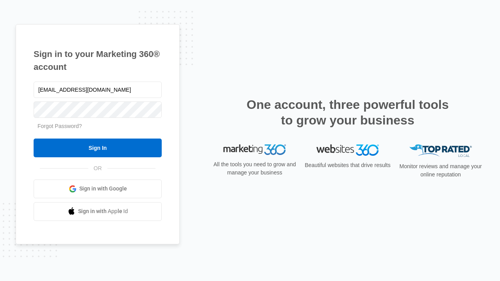
type input "[EMAIL_ADDRESS][DOMAIN_NAME]"
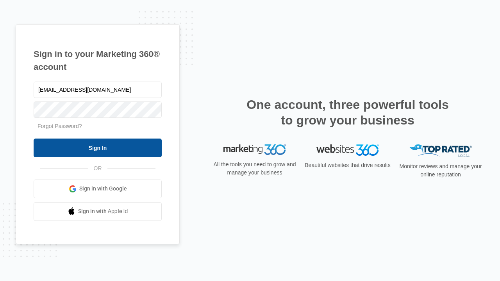
click at [98, 148] on input "Sign In" at bounding box center [98, 148] width 128 height 19
